Goal: Transaction & Acquisition: Purchase product/service

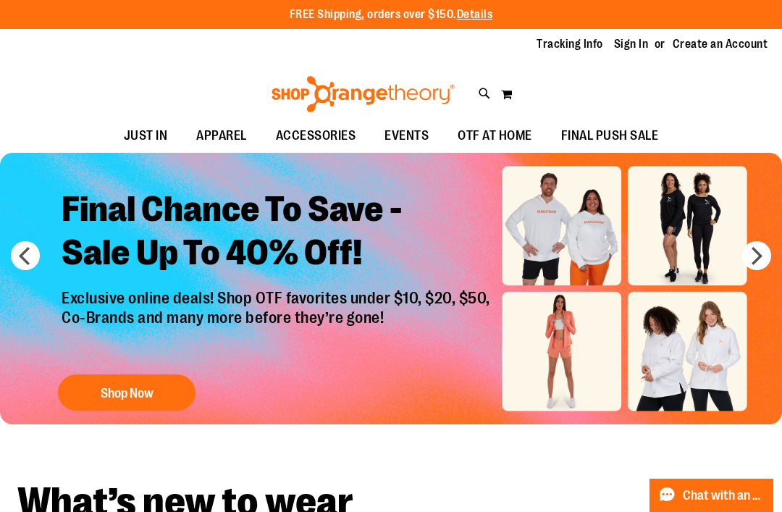
click at [637, 43] on link "Sign In" at bounding box center [631, 44] width 35 height 16
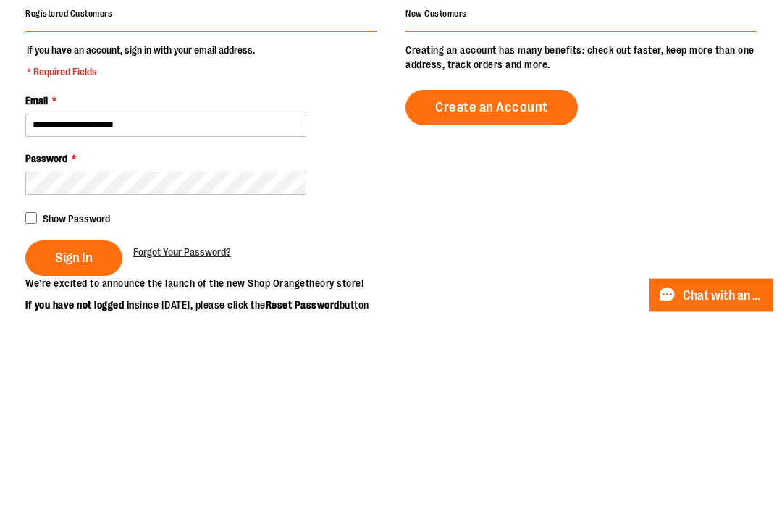
type input "**********"
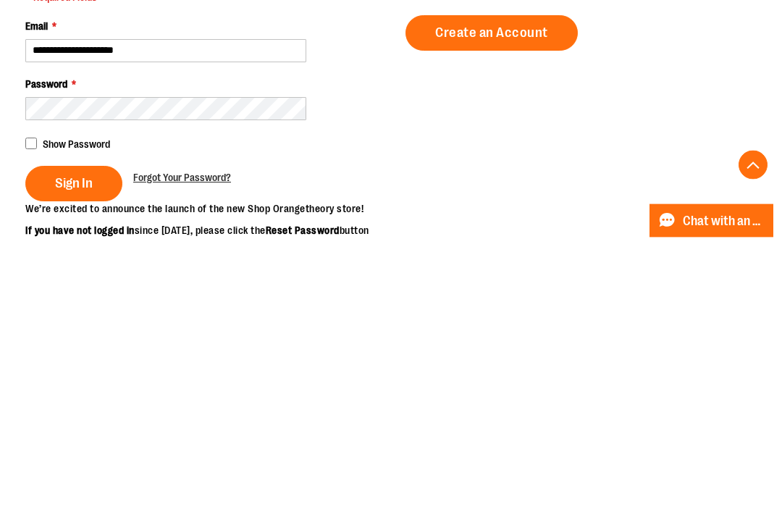
click at [85, 450] on span "Sign In" at bounding box center [74, 458] width 38 height 16
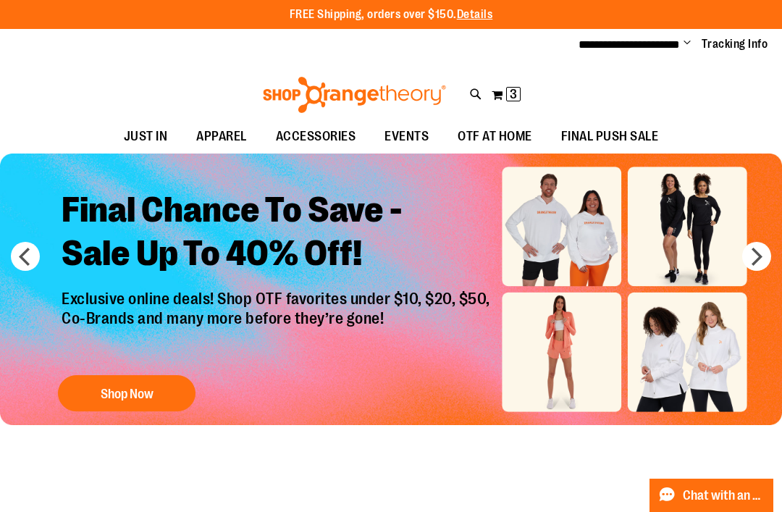
click at [511, 96] on span "3" at bounding box center [513, 94] width 7 height 14
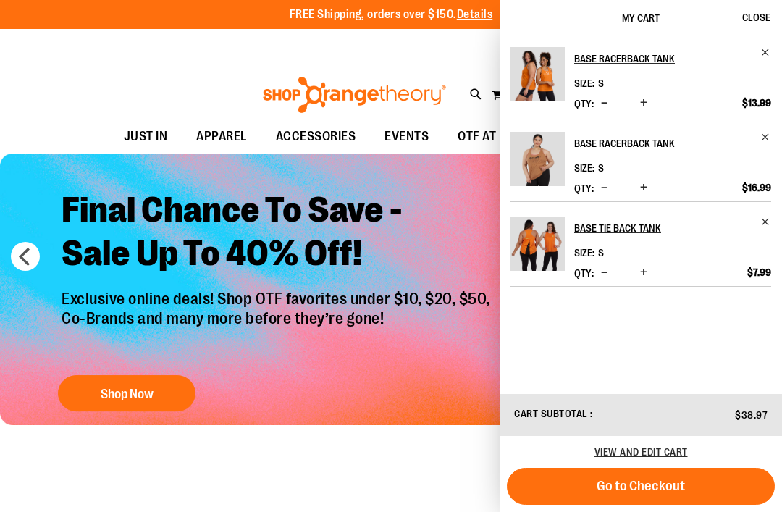
click at [546, 64] on img "Product" at bounding box center [538, 74] width 54 height 54
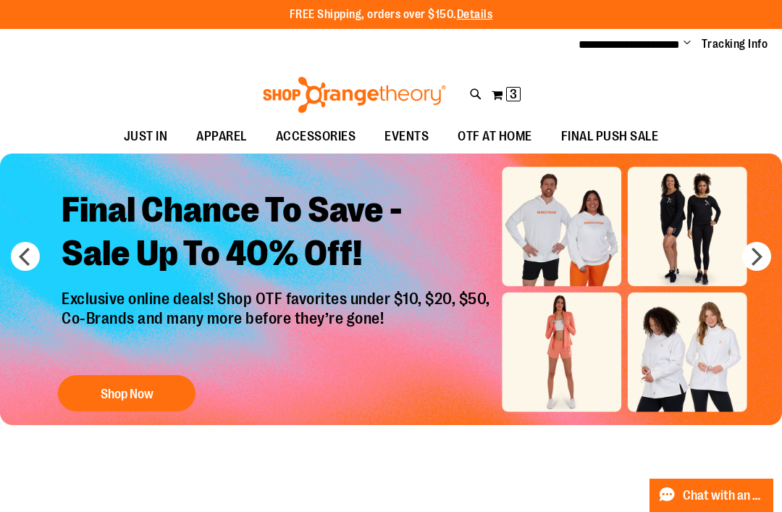
click at [757, 251] on button "next" at bounding box center [756, 256] width 29 height 29
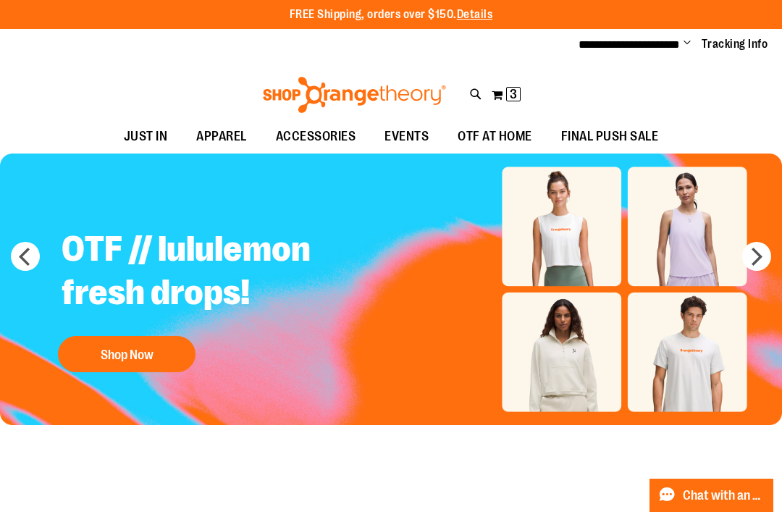
click at [755, 261] on button "next" at bounding box center [756, 256] width 29 height 29
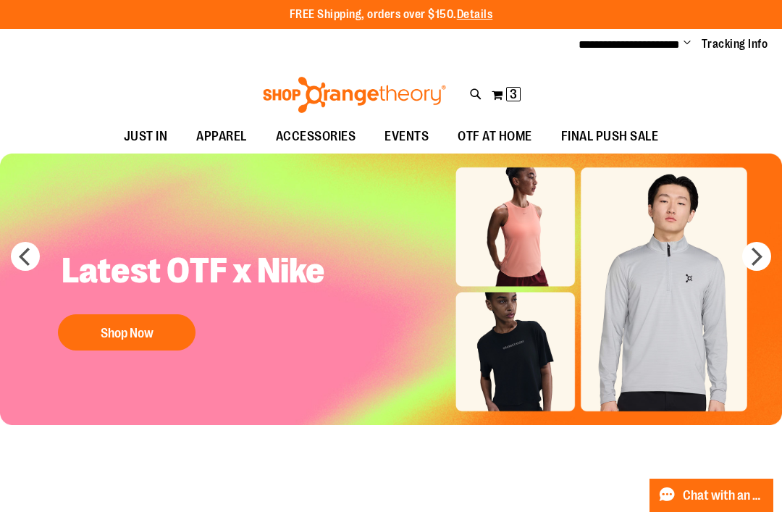
click at [755, 252] on button "next" at bounding box center [756, 256] width 29 height 29
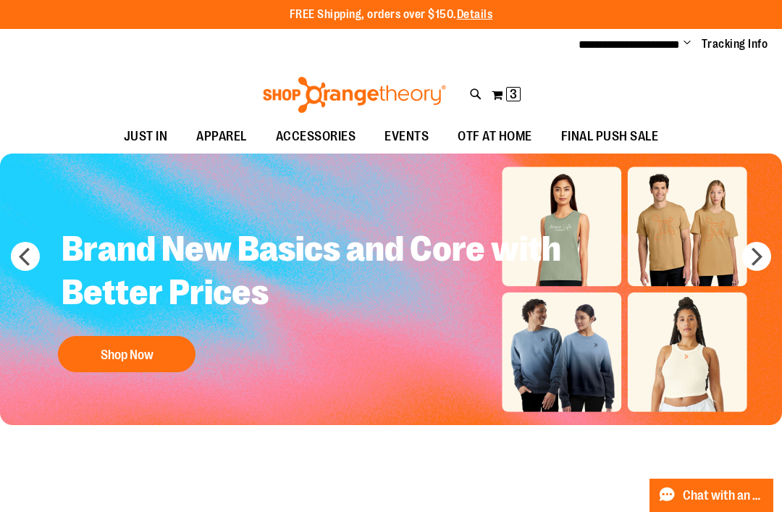
click at [495, 132] on span "OTF AT HOME" at bounding box center [495, 136] width 75 height 33
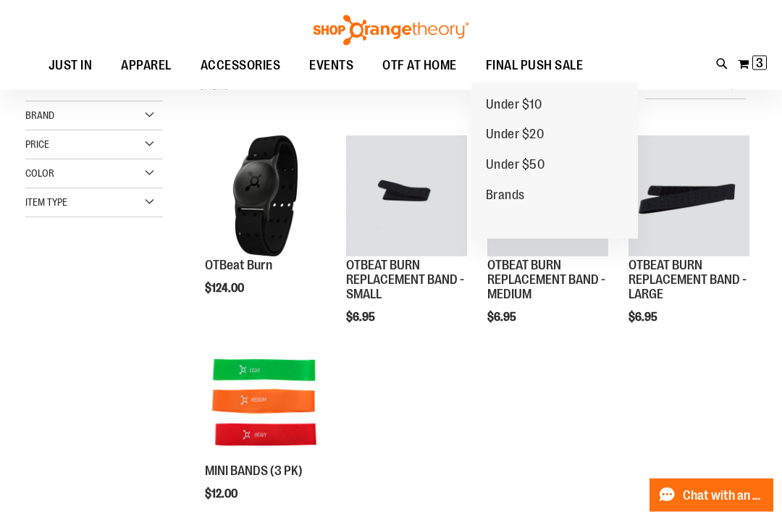
scroll to position [151, 0]
click at [529, 102] on span "Under $10" at bounding box center [514, 106] width 56 height 18
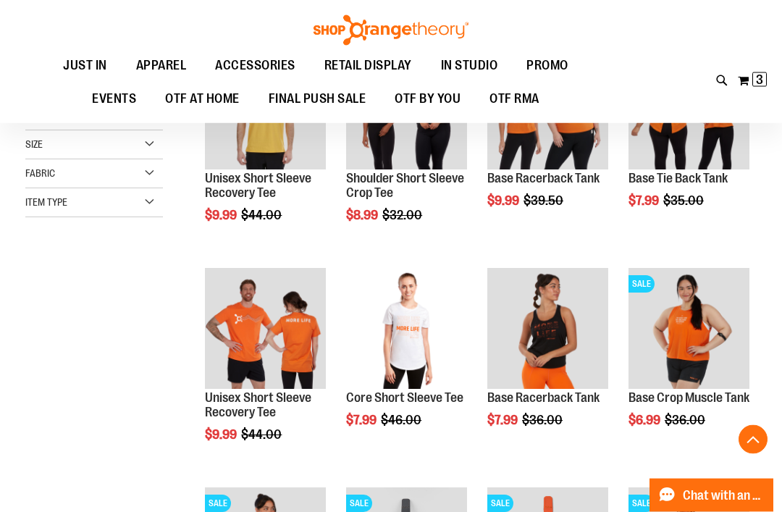
scroll to position [272, 0]
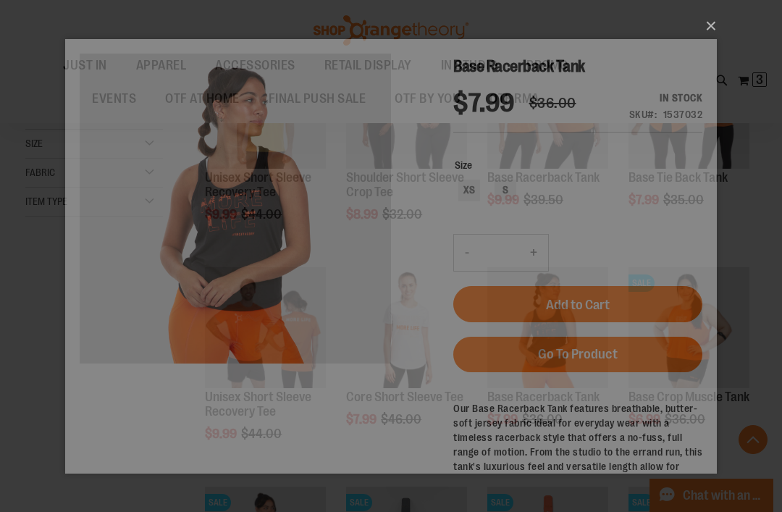
scroll to position [0, 0]
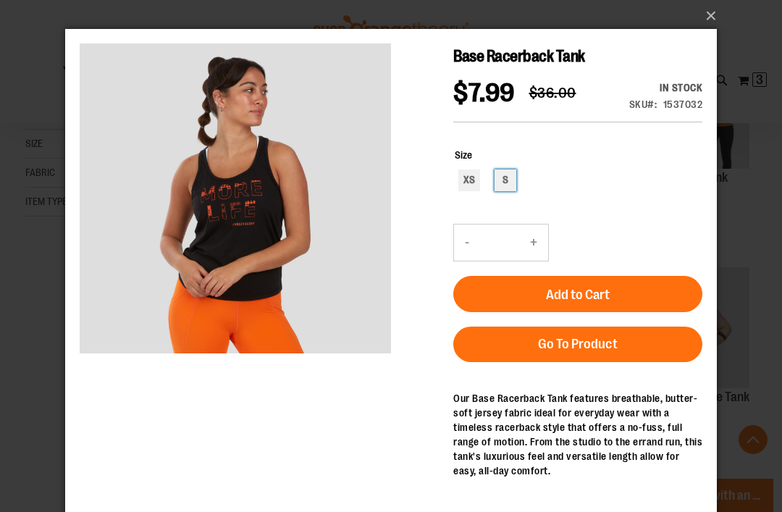
click at [508, 185] on div "S" at bounding box center [506, 180] width 22 height 22
type input "***"
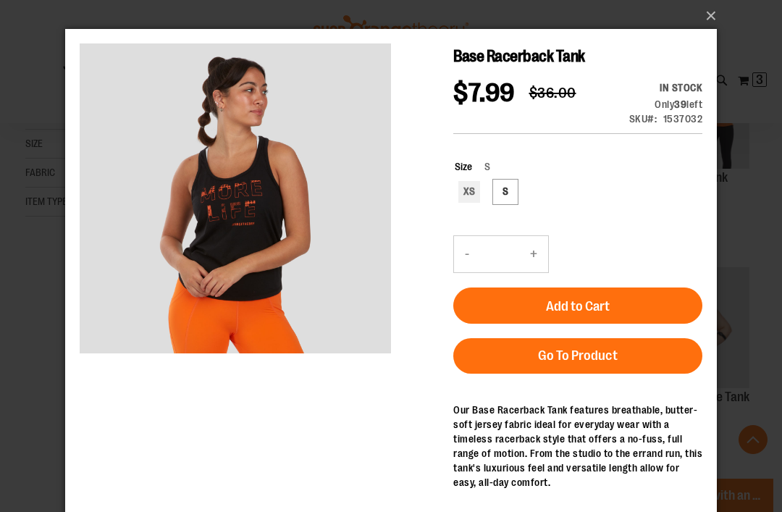
click at [614, 309] on button "Add to Cart" at bounding box center [577, 306] width 249 height 36
click at [708, 17] on button "×" at bounding box center [396, 16] width 652 height 32
click at [711, 17] on button "×" at bounding box center [396, 16] width 652 height 32
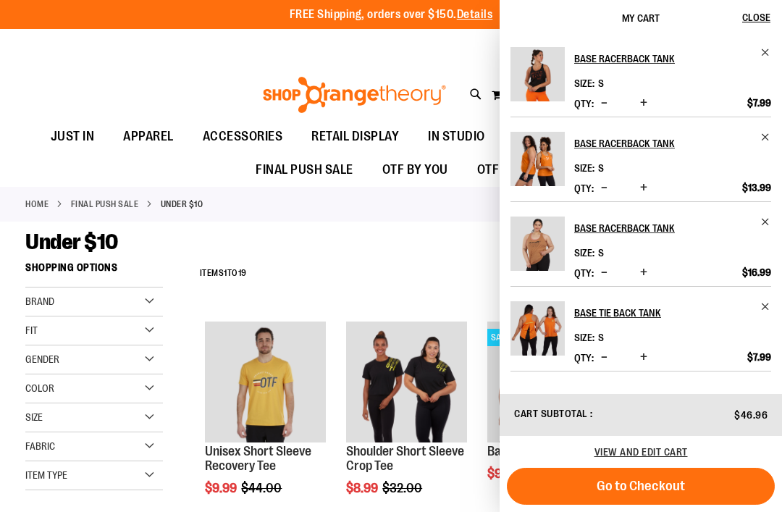
click at [762, 21] on span "Close" at bounding box center [756, 18] width 28 height 12
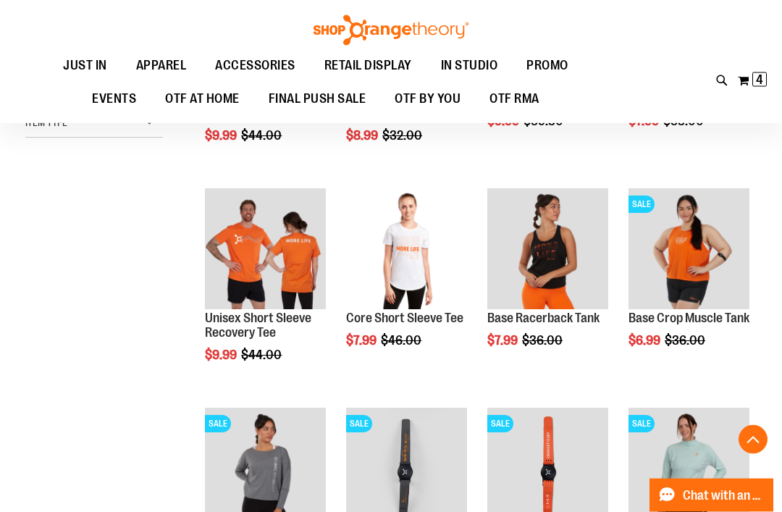
scroll to position [351, 0]
click at [697, 464] on span "Quickview" at bounding box center [663, 483] width 69 height 38
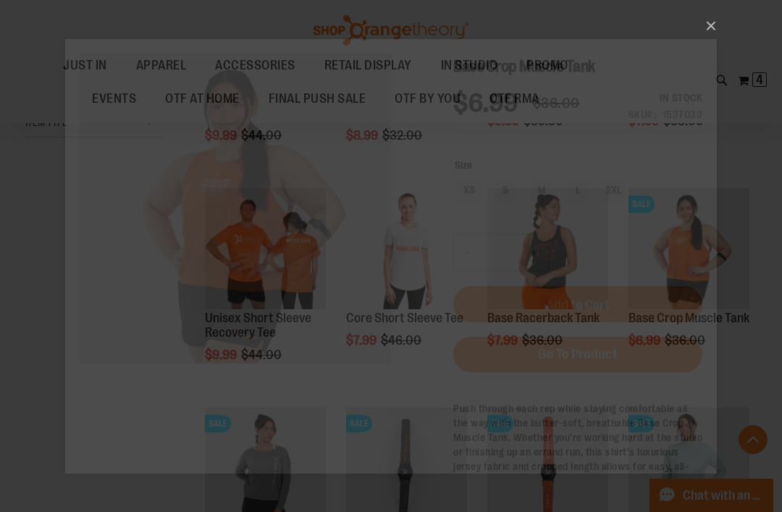
scroll to position [0, 0]
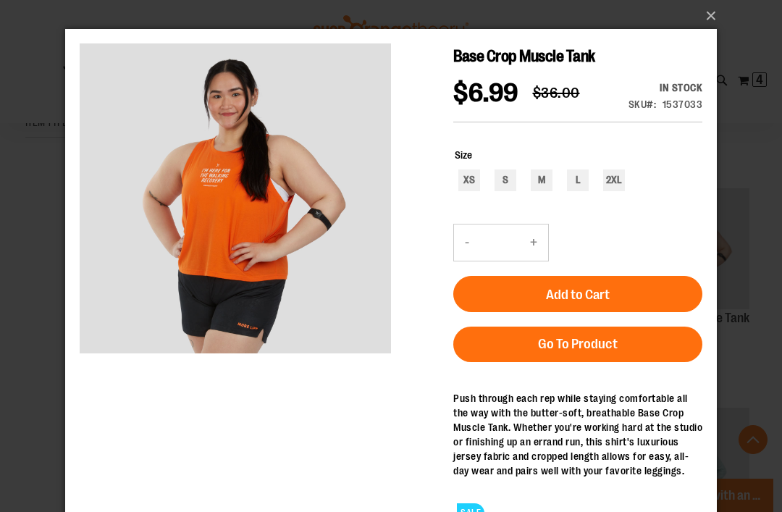
click at [713, 21] on button "×" at bounding box center [396, 16] width 652 height 32
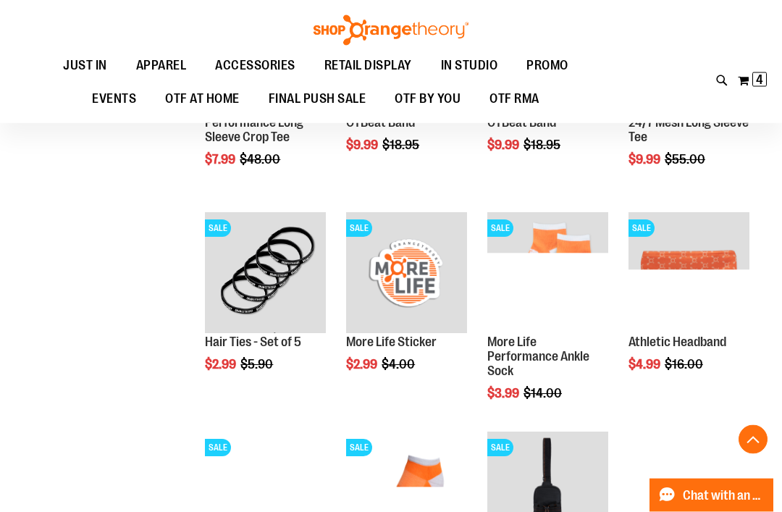
scroll to position [766, 0]
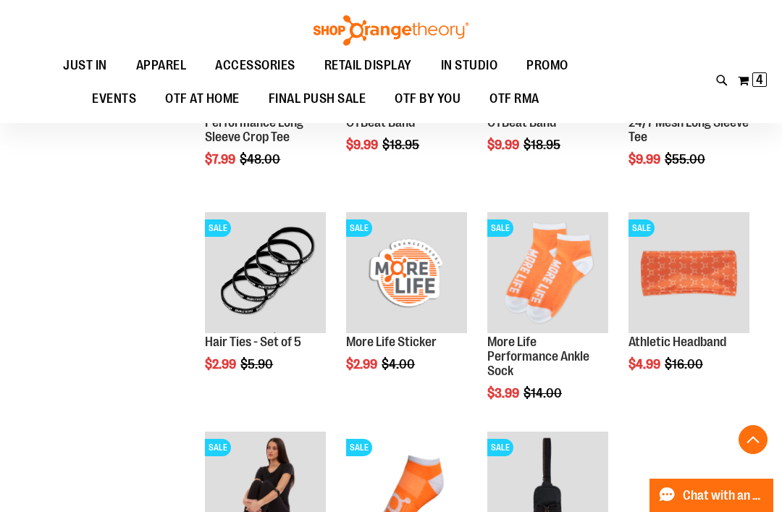
click at [415, 487] on span "Quickview" at bounding box center [380, 506] width 69 height 38
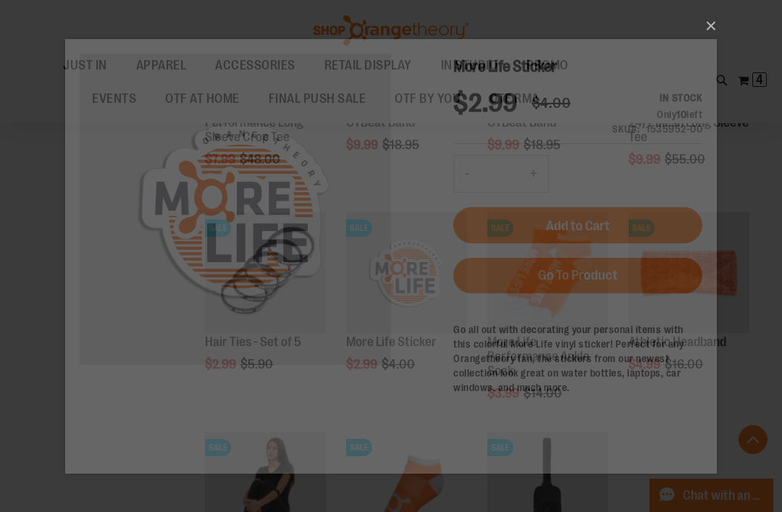
scroll to position [0, 0]
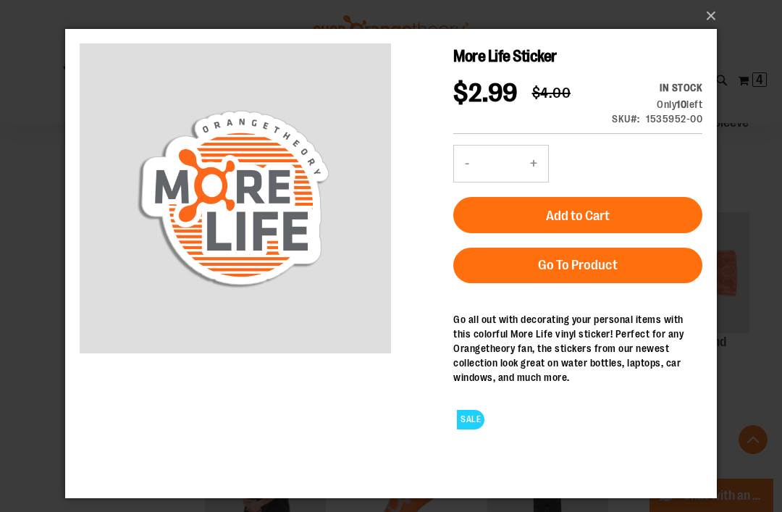
click at [469, 182] on button "-" at bounding box center [467, 164] width 26 height 36
click at [464, 182] on button "-" at bounding box center [467, 164] width 26 height 36
click at [466, 182] on button "-" at bounding box center [467, 164] width 26 height 36
click at [464, 182] on button "-" at bounding box center [467, 164] width 26 height 36
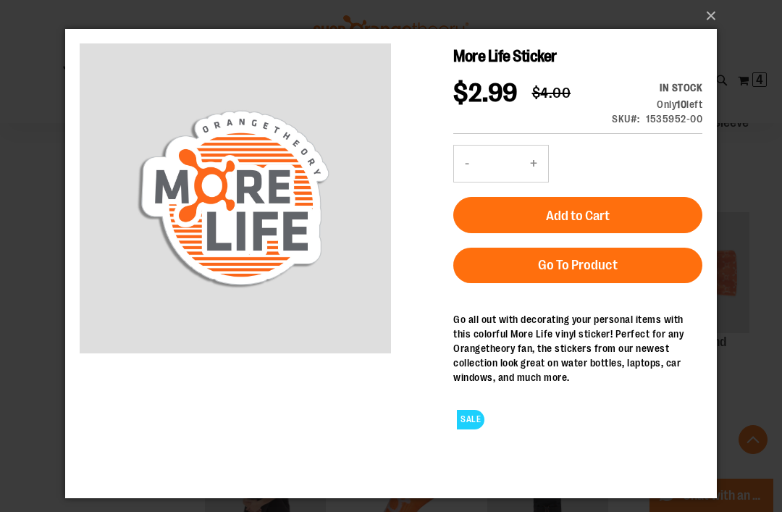
click at [467, 182] on button "-" at bounding box center [467, 164] width 26 height 36
click at [466, 182] on button "-" at bounding box center [467, 164] width 26 height 36
click at [465, 182] on button "-" at bounding box center [467, 164] width 26 height 36
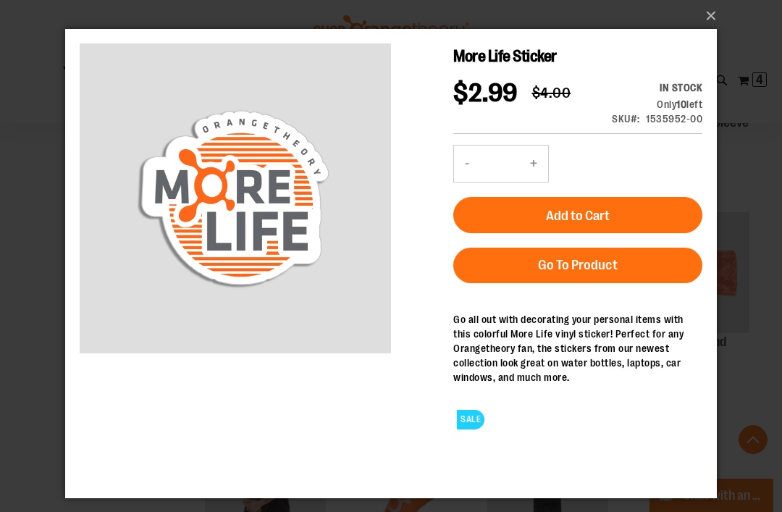
click at [462, 182] on button "-" at bounding box center [467, 164] width 26 height 36
type input "*"
click at [590, 224] on span "Add to Cart" at bounding box center [578, 216] width 64 height 16
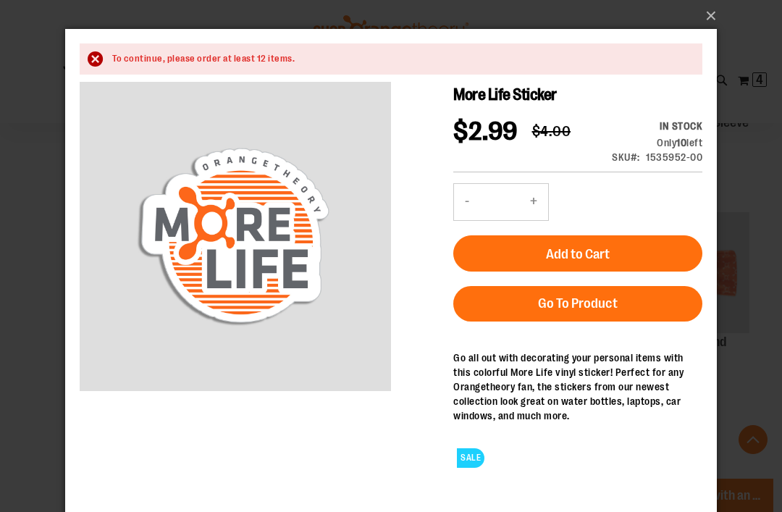
click at [710, 13] on button "×" at bounding box center [396, 16] width 652 height 32
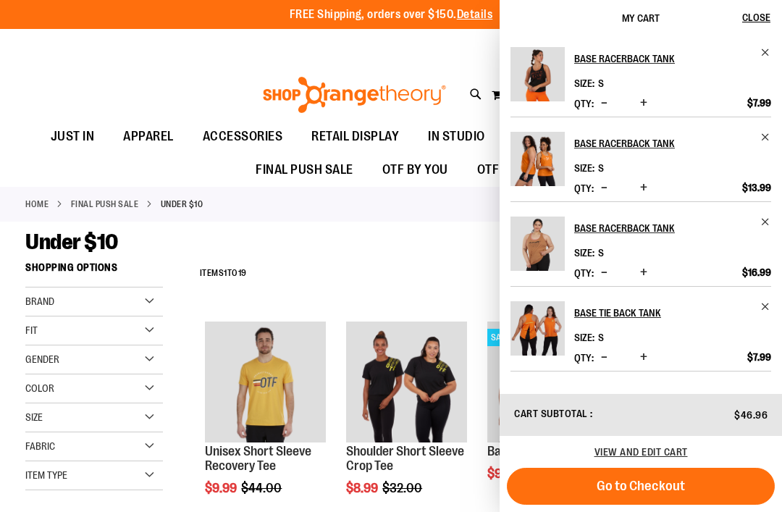
click at [605, 186] on span "Decrease product quantity" at bounding box center [604, 187] width 7 height 14
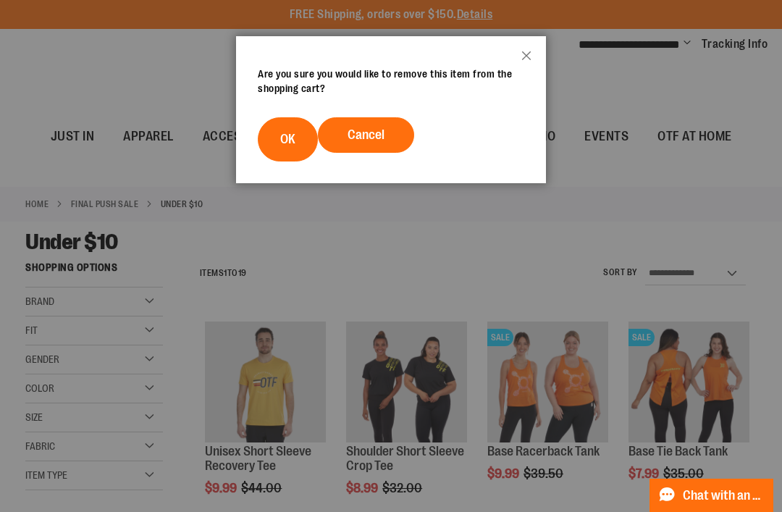
click at [295, 140] on span "OK" at bounding box center [287, 139] width 15 height 14
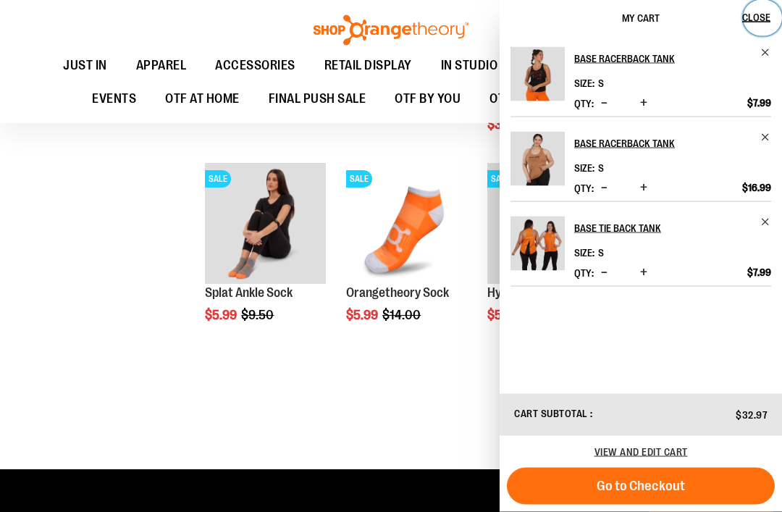
scroll to position [1035, 0]
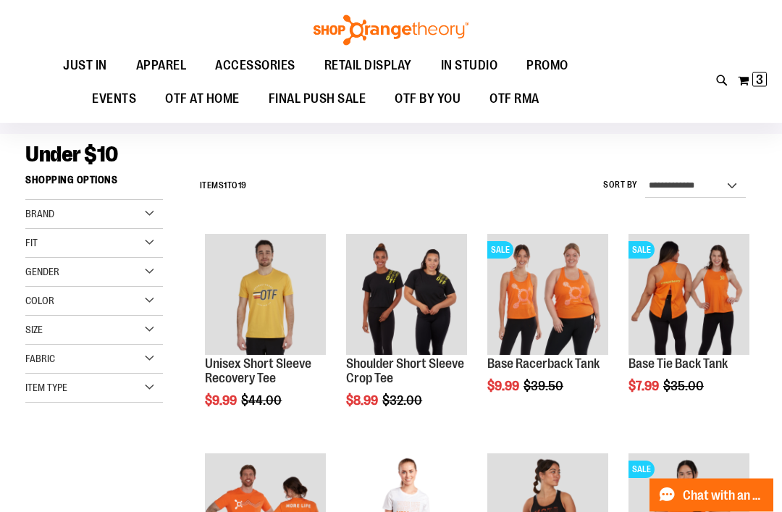
scroll to position [86, 0]
click at [435, 97] on span "OTF BY YOU" at bounding box center [428, 99] width 66 height 33
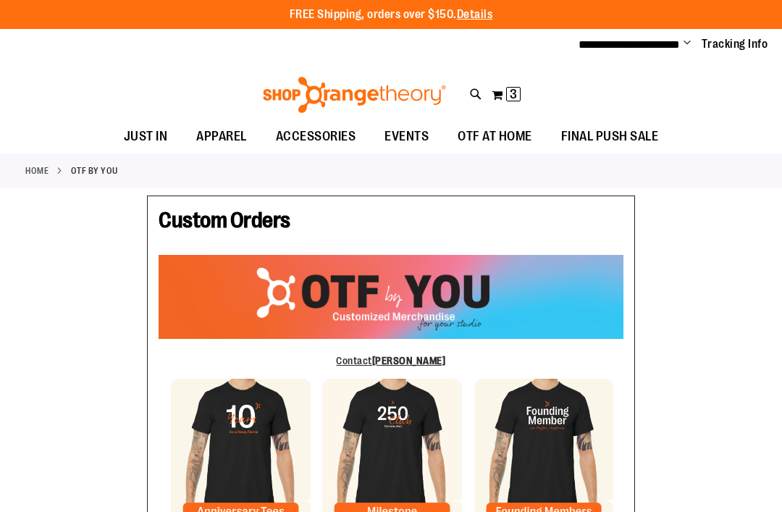
type input "******"
type input "**********"
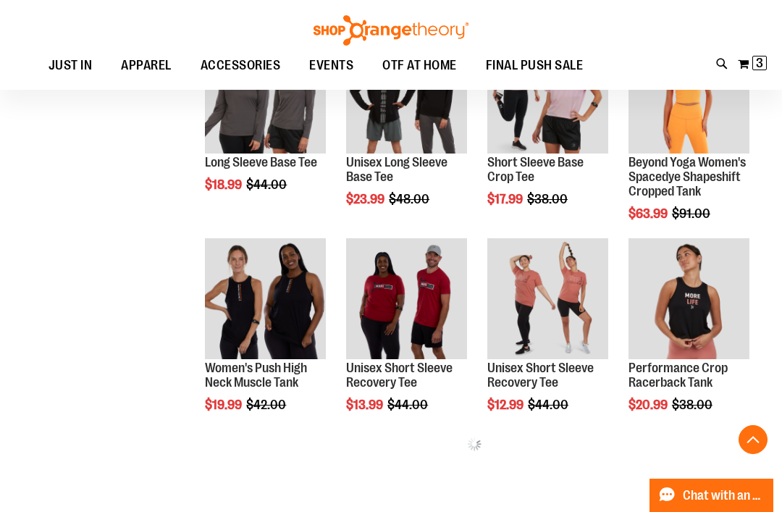
scroll to position [458, 0]
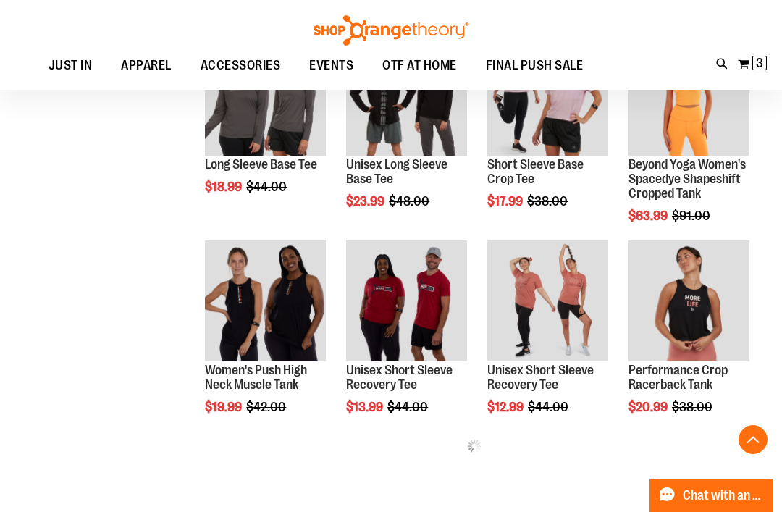
click at [581, 496] on div "**********" at bounding box center [466, 151] width 579 height 778
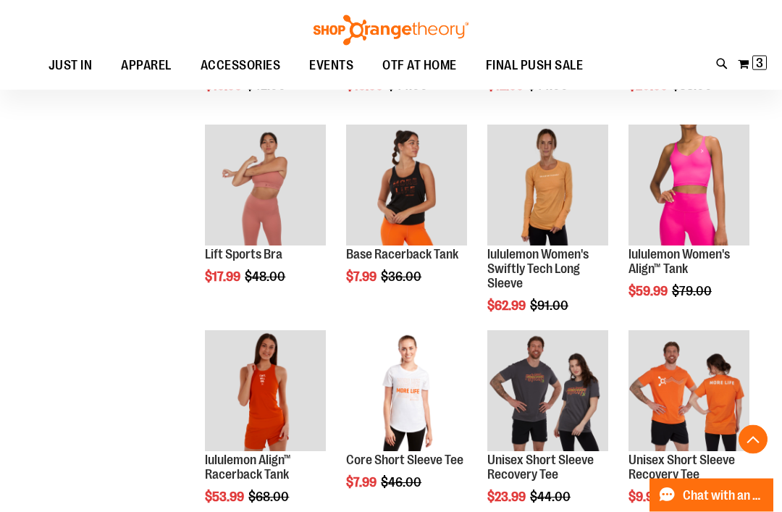
scroll to position [798, 0]
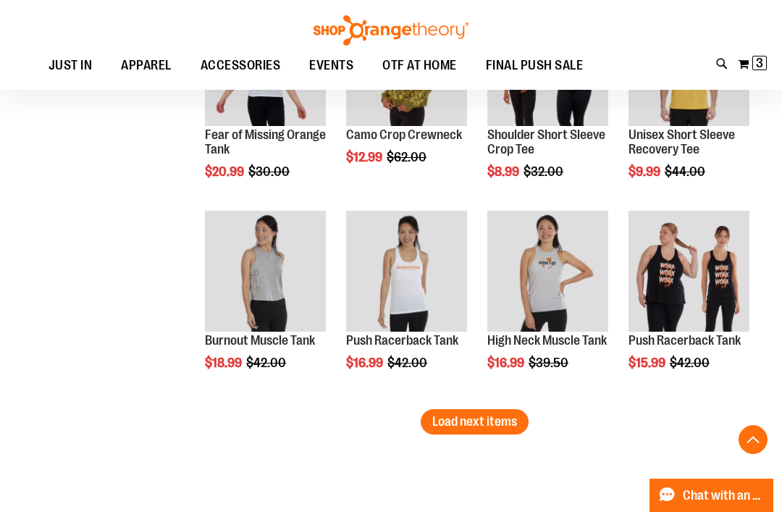
scroll to position [1723, 0]
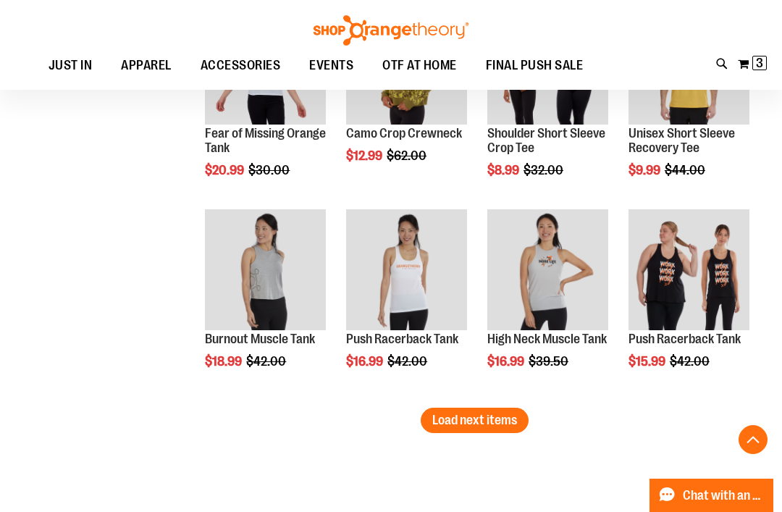
click at [480, 421] on span "Load next items" at bounding box center [474, 420] width 85 height 14
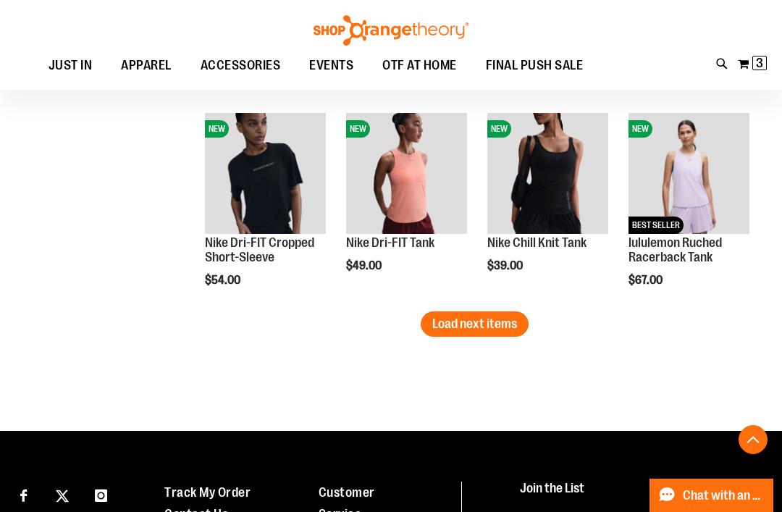
scroll to position [2436, 0]
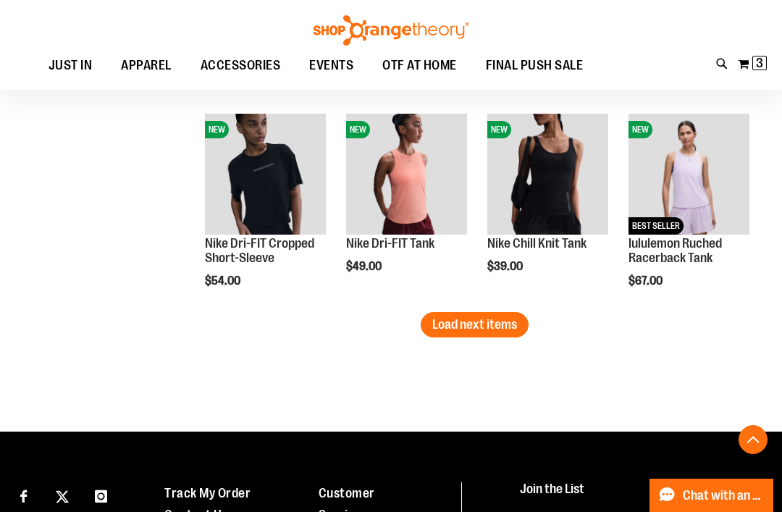
click at [493, 330] on span "Load next items" at bounding box center [474, 324] width 85 height 14
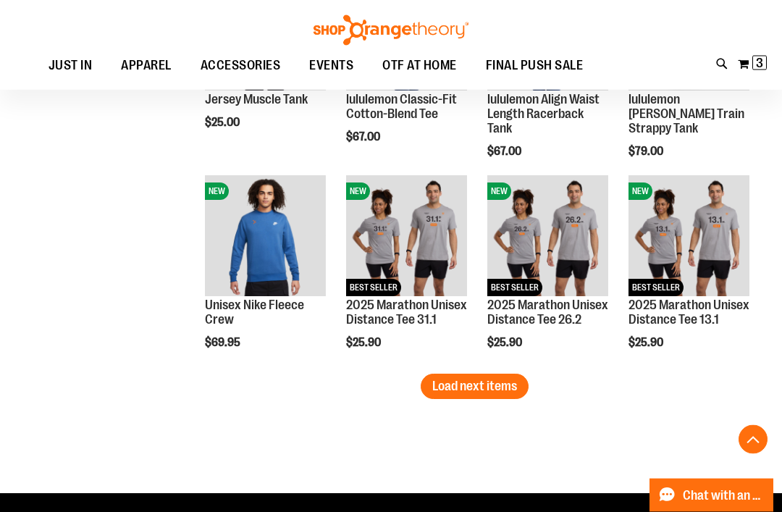
scroll to position [2991, 0]
click at [440, 390] on span "Load next items" at bounding box center [474, 386] width 85 height 14
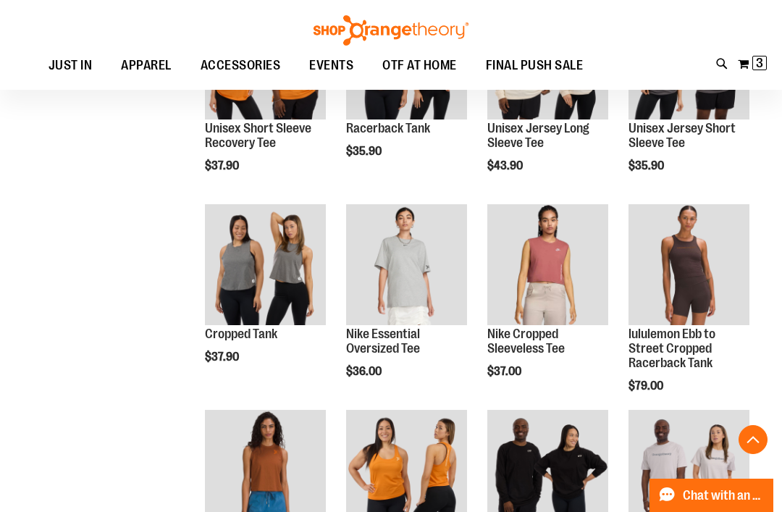
scroll to position [3366, 0]
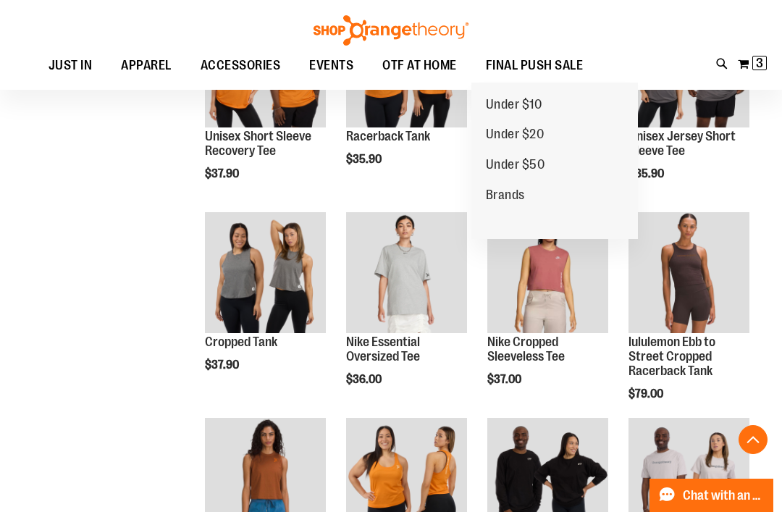
click at [532, 131] on span "Under $20" at bounding box center [515, 136] width 59 height 18
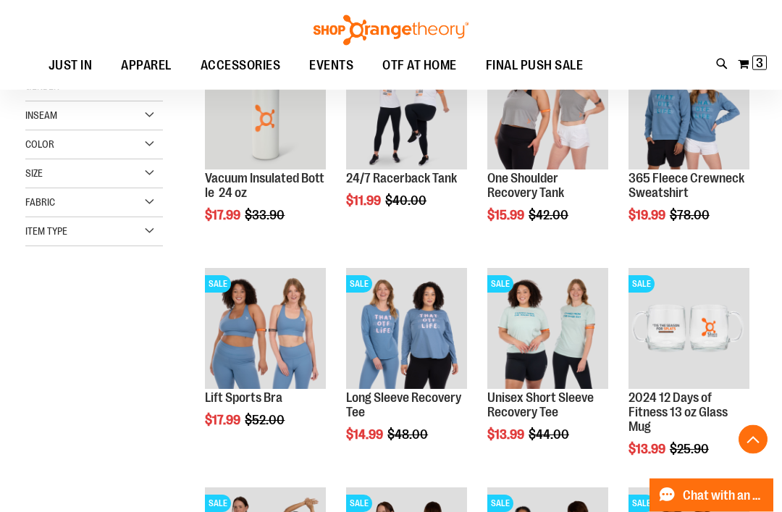
scroll to position [239, 0]
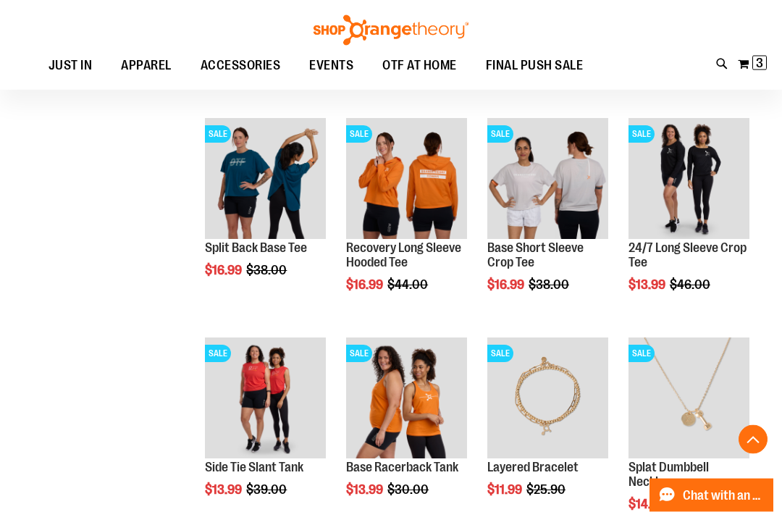
scroll to position [620, 0]
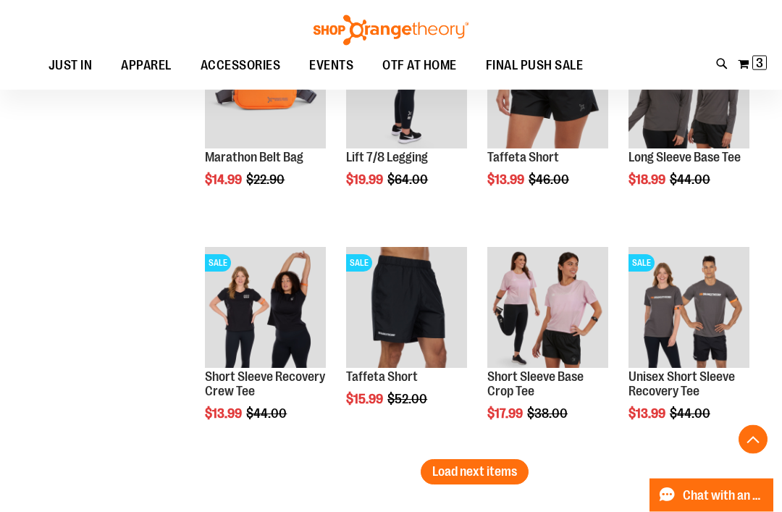
scroll to position [1796, 0]
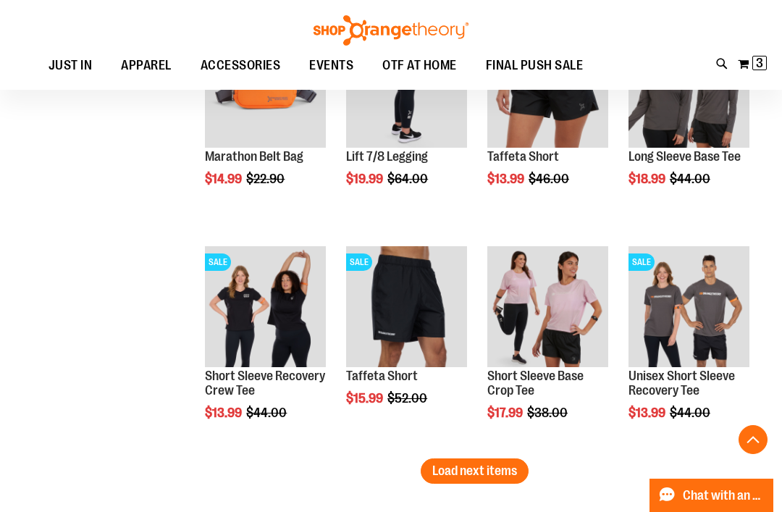
click at [498, 469] on span "Load next items" at bounding box center [474, 471] width 85 height 14
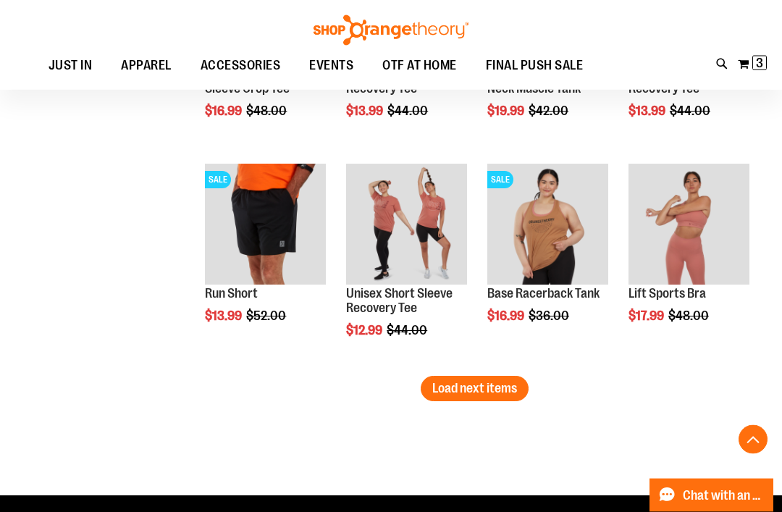
scroll to position [2537, 0]
click at [509, 392] on span "Load next items" at bounding box center [474, 388] width 85 height 14
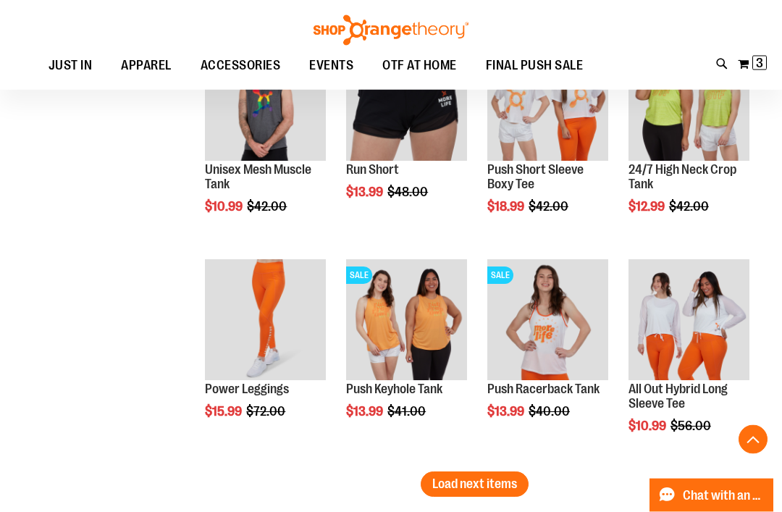
scroll to position [3100, 0]
click at [494, 483] on span "Load next items" at bounding box center [474, 484] width 85 height 14
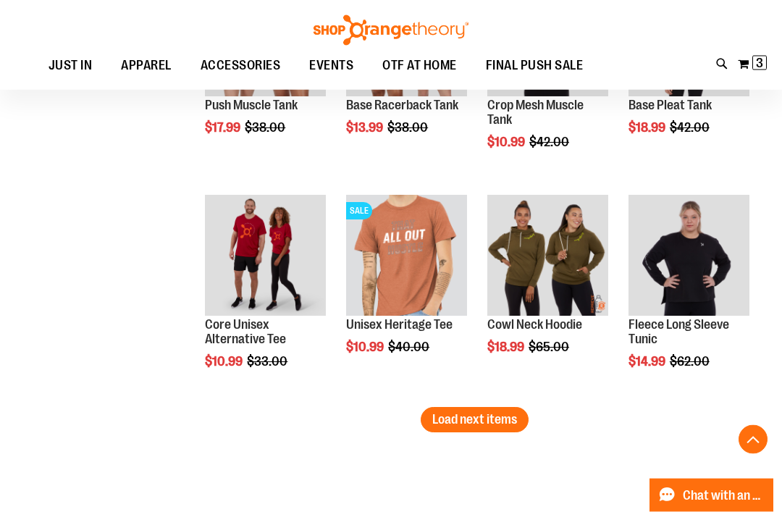
scroll to position [3823, 0]
click at [506, 422] on span "Load next items" at bounding box center [474, 419] width 85 height 14
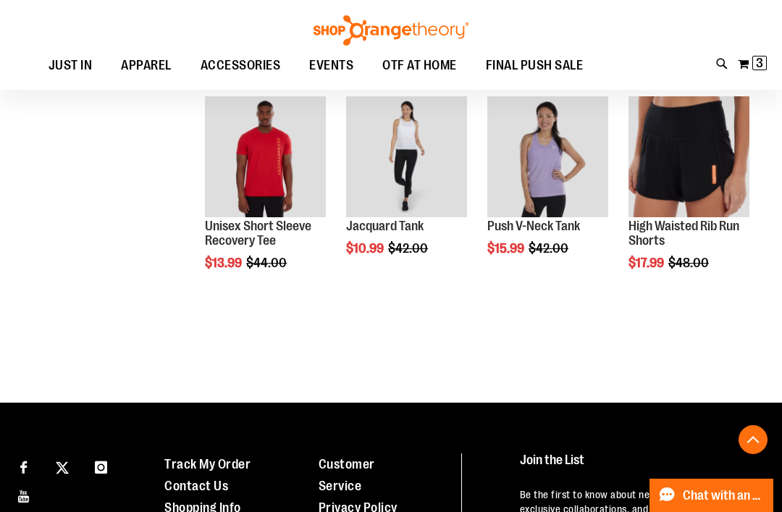
scroll to position [4566, 0]
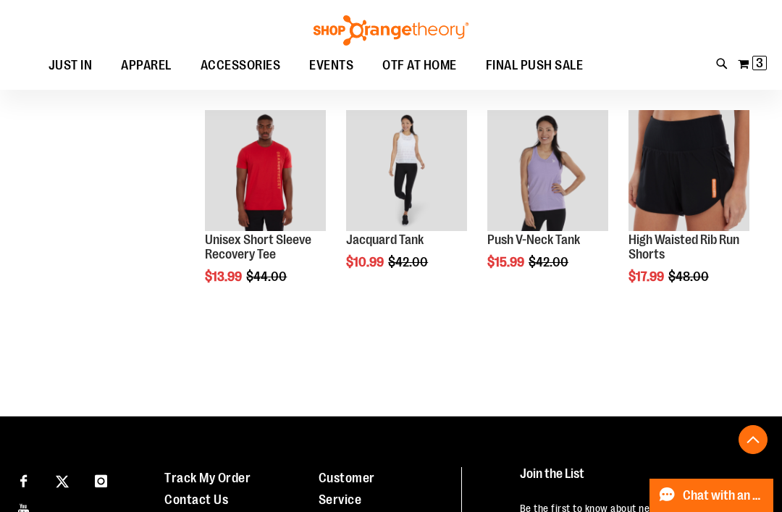
click at [763, 67] on span "3" at bounding box center [759, 63] width 7 height 14
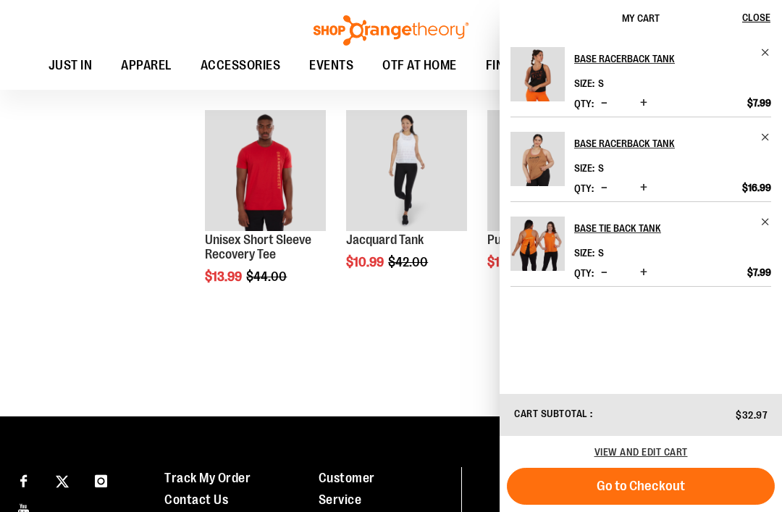
click at [686, 505] on button "Go to Checkout" at bounding box center [641, 486] width 268 height 37
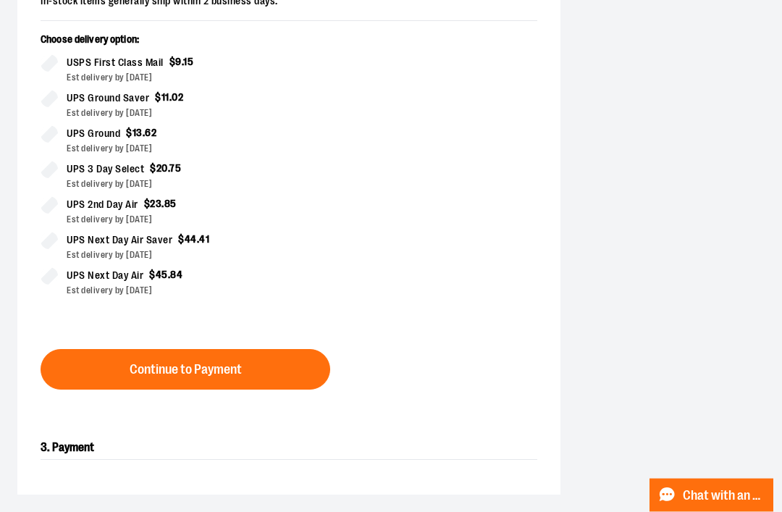
scroll to position [370, 0]
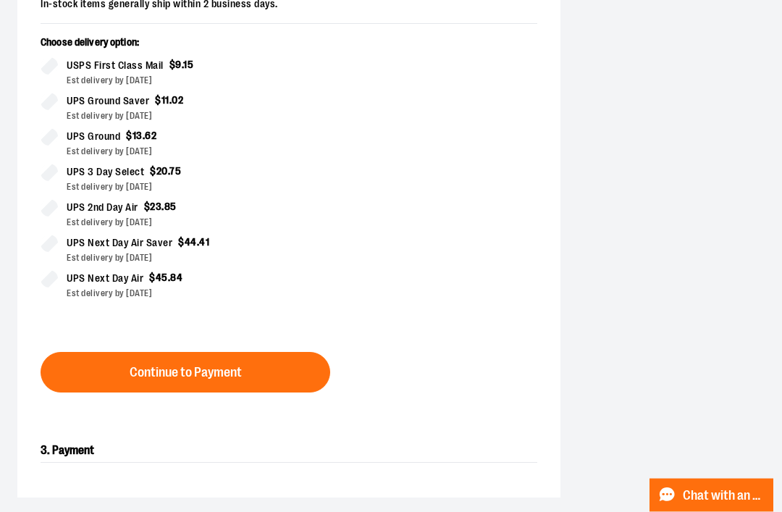
click at [238, 379] on span "Continue to Payment" at bounding box center [186, 373] width 112 height 14
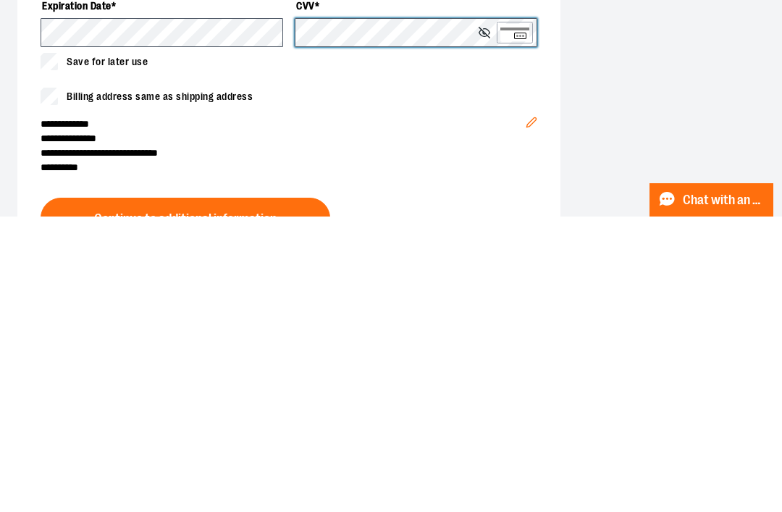
scroll to position [417, 0]
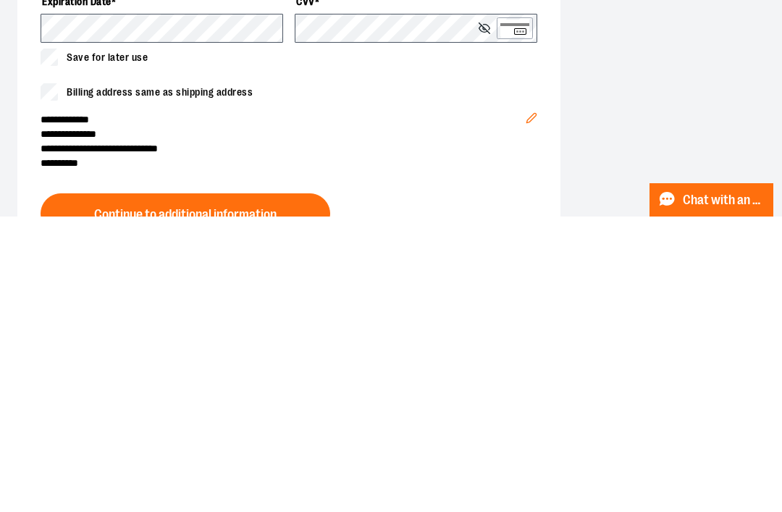
click at [265, 503] on span "Continue to additional information" at bounding box center [185, 510] width 183 height 14
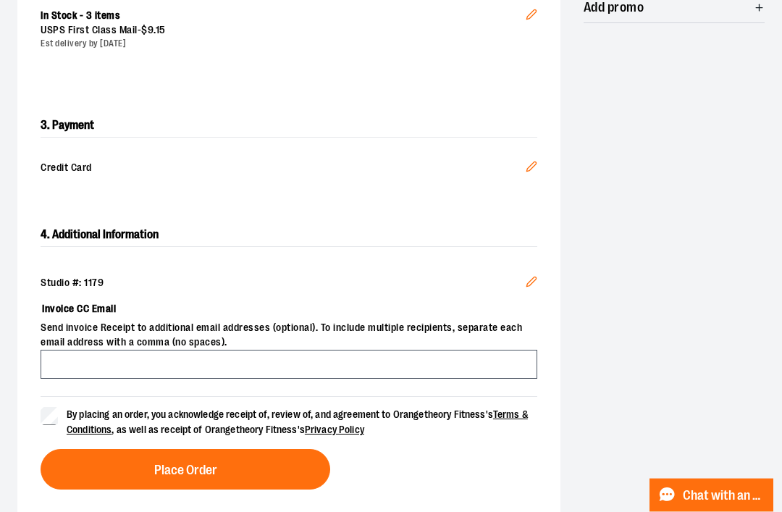
scroll to position [345, 0]
click at [271, 462] on button "Place Order" at bounding box center [186, 469] width 290 height 41
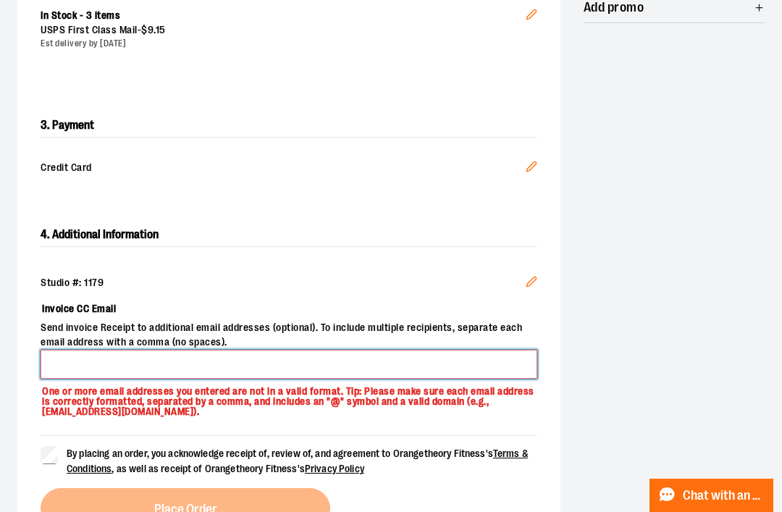
click at [118, 351] on input "Invoice CC Email" at bounding box center [289, 364] width 497 height 29
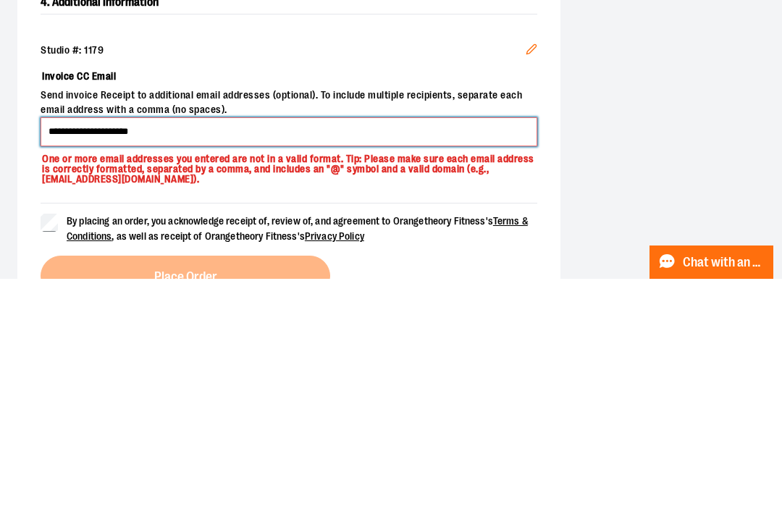
type input "**********"
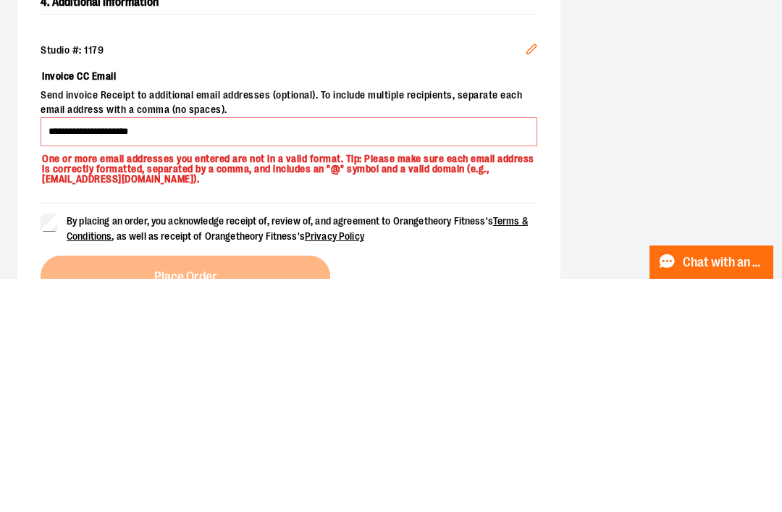
scroll to position [578, 0]
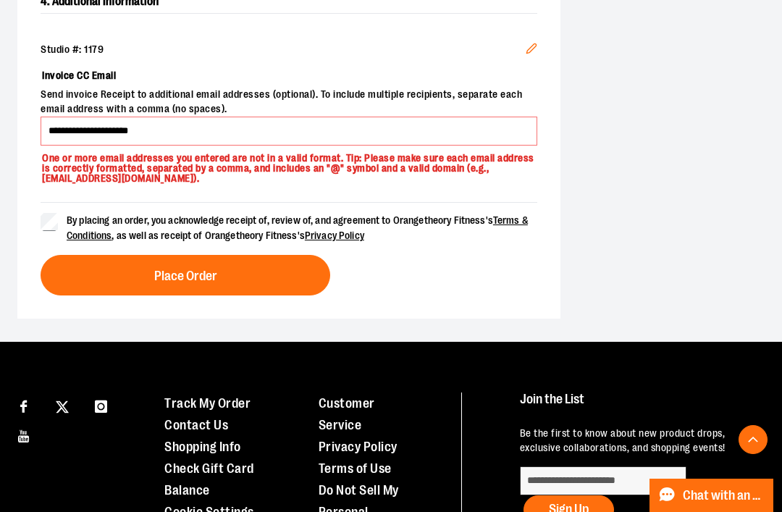
click at [260, 279] on button "Place Order" at bounding box center [186, 275] width 290 height 41
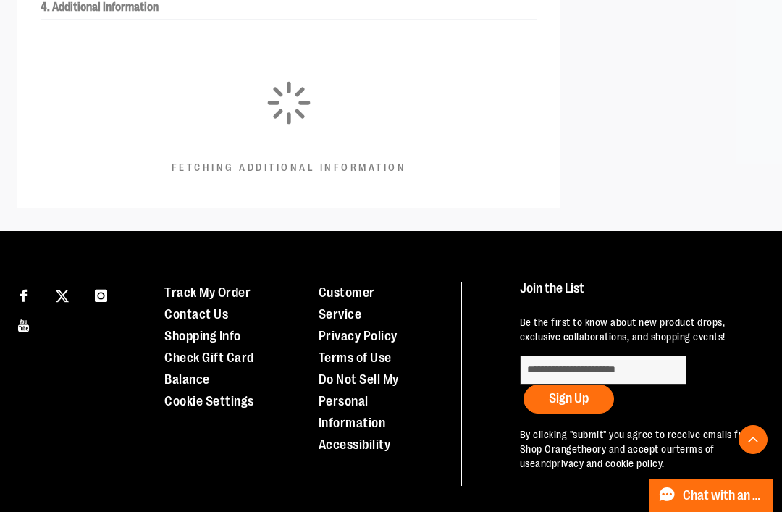
scroll to position [425, 0]
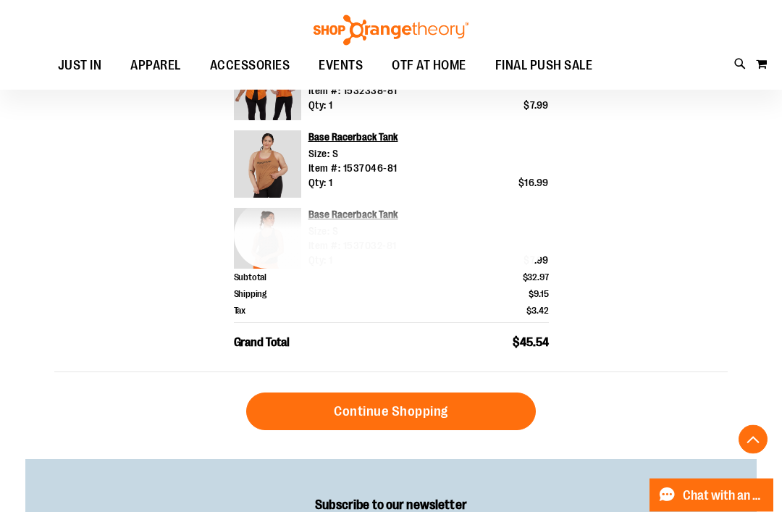
scroll to position [559, 0]
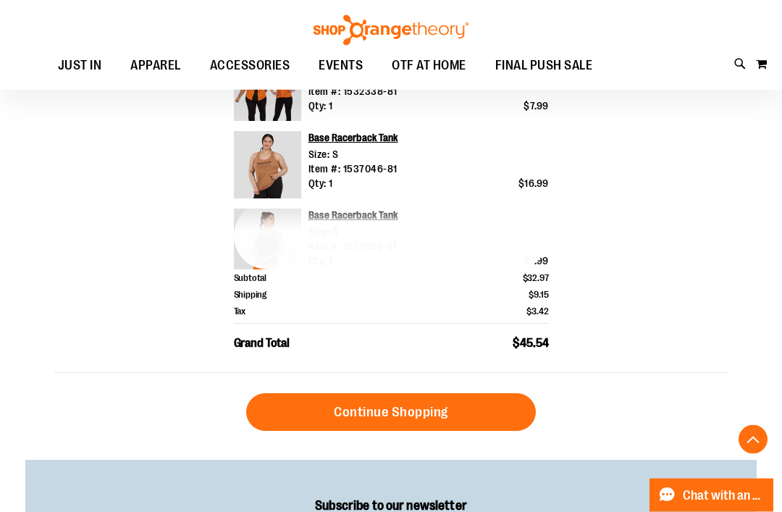
click at [469, 406] on link "Continue Shopping" at bounding box center [391, 413] width 290 height 38
